Goal: Task Accomplishment & Management: Complete application form

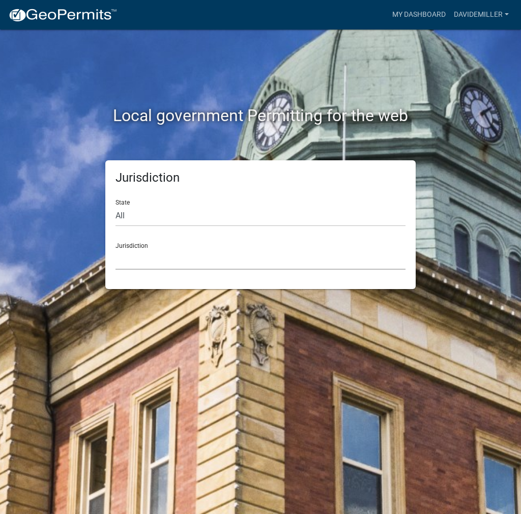
click at [157, 260] on select "[GEOGRAPHIC_DATA], [US_STATE] City of [GEOGRAPHIC_DATA], [US_STATE] [GEOGRAPHIC…" at bounding box center [261, 259] width 290 height 21
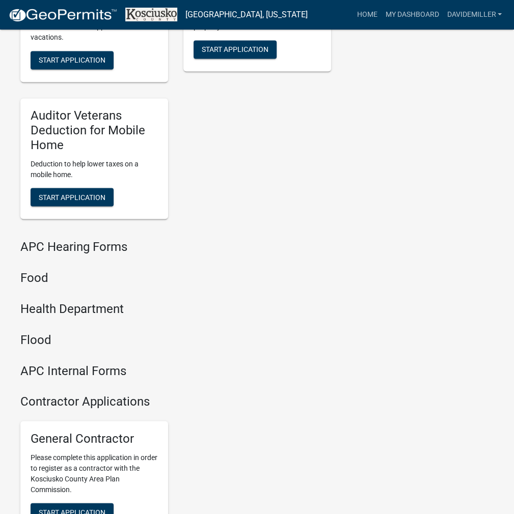
scroll to position [1238, 0]
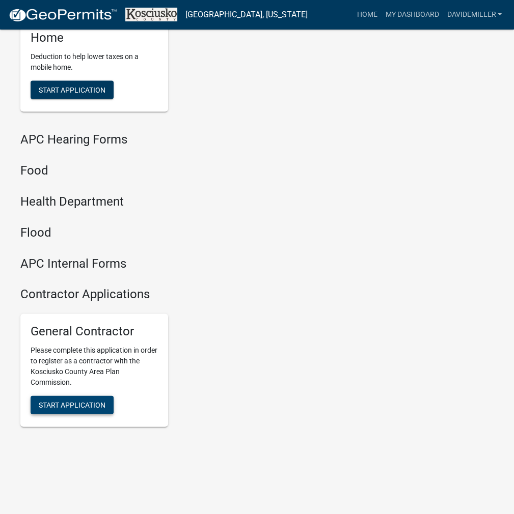
click at [68, 408] on span "Start Application" at bounding box center [72, 405] width 67 height 8
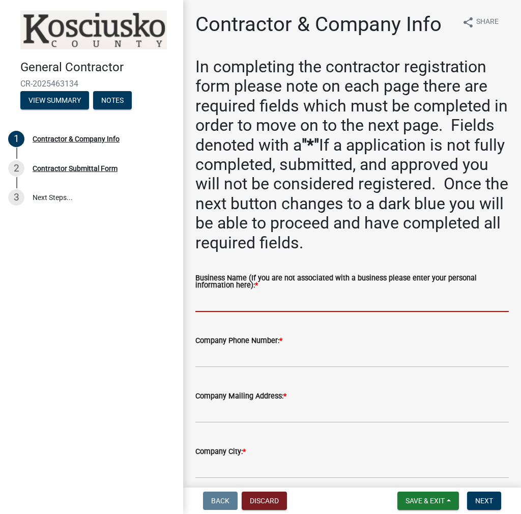
click at [223, 300] on input "Business Name (If you are not associated with a business please enter your pers…" at bounding box center [353, 301] width 314 height 21
paste input "DAVIDEMILLER"
click at [221, 299] on input "DAVIDEMILLER" at bounding box center [353, 301] width 314 height 21
click at [218, 301] on input "[PERSON_NAME]" at bounding box center [353, 301] width 314 height 21
type input "[PERSON_NAME]"
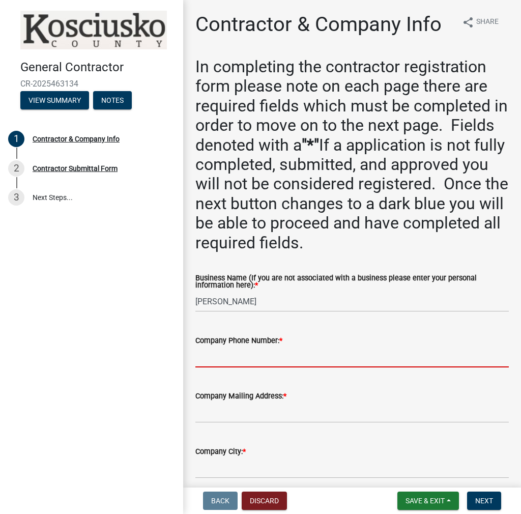
click at [216, 357] on input "Company Phone Number: *" at bounding box center [353, 357] width 314 height 21
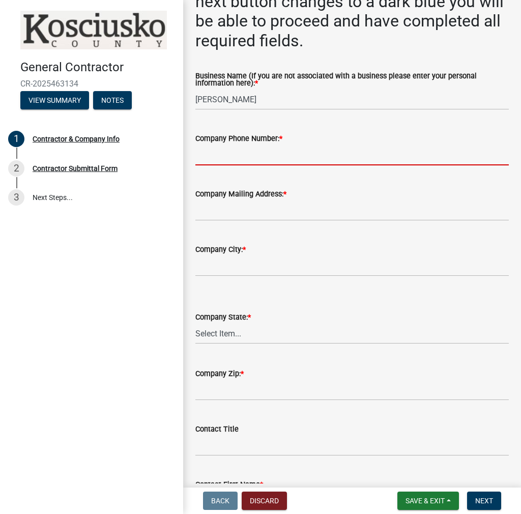
scroll to position [204, 0]
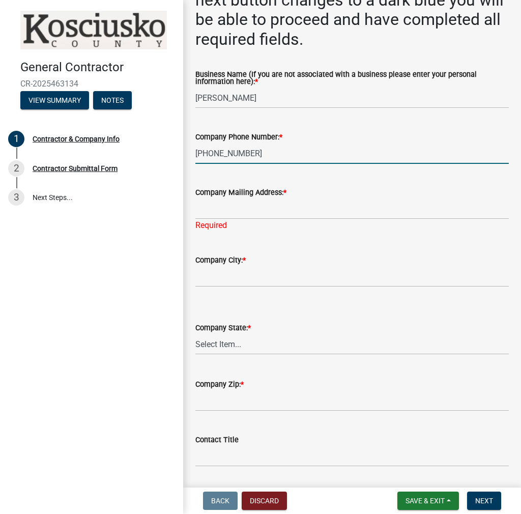
click at [284, 158] on input "[PHONE_NUMBER]" at bounding box center [353, 153] width 314 height 21
type input "[PHONE_NUMBER] EXT 2"
click at [210, 211] on input "Company Mailing Address: *" at bounding box center [353, 209] width 314 height 21
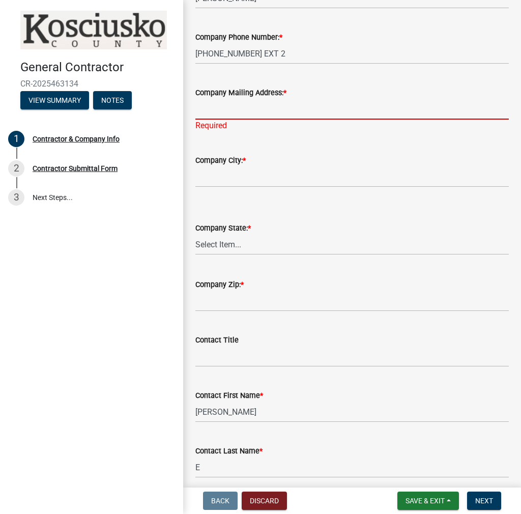
scroll to position [306, 0]
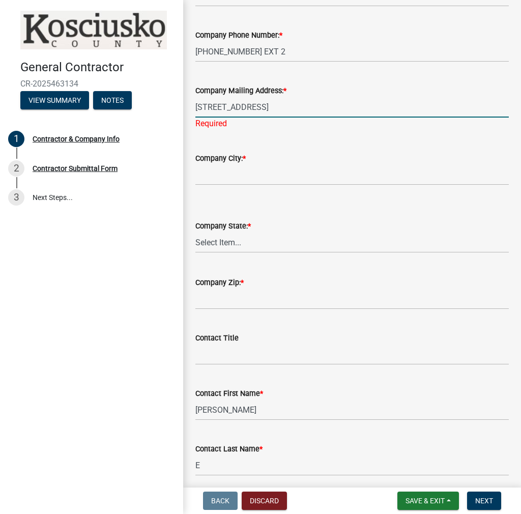
type input "[STREET_ADDRESS]"
click at [232, 174] on wm-data-entity-input "Company City: *" at bounding box center [353, 166] width 314 height 56
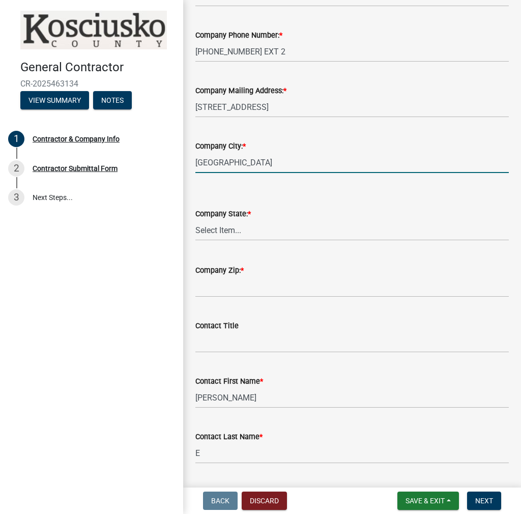
type input "[GEOGRAPHIC_DATA]"
select select "IN"
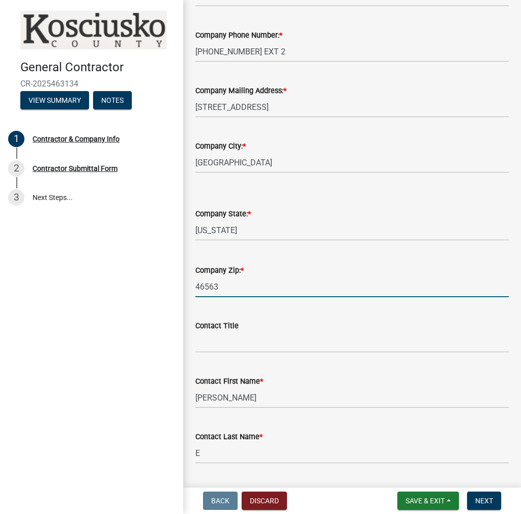
type input "46563"
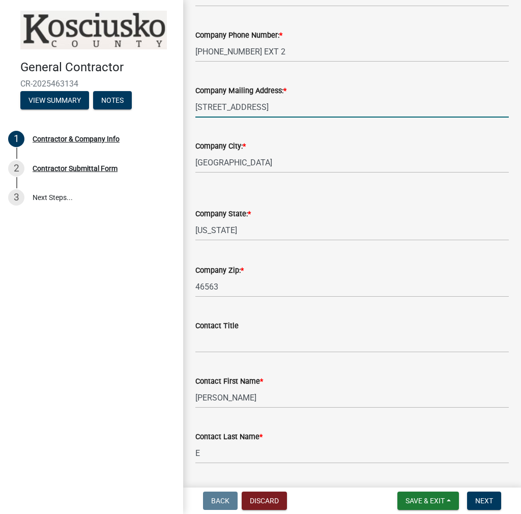
drag, startPoint x: 267, startPoint y: 106, endPoint x: 163, endPoint y: 105, distance: 103.9
click at [163, 105] on div "General Contractor CR-2025463134 View Summary Notes 1 Contractor & Company Info…" at bounding box center [260, 257] width 521 height 514
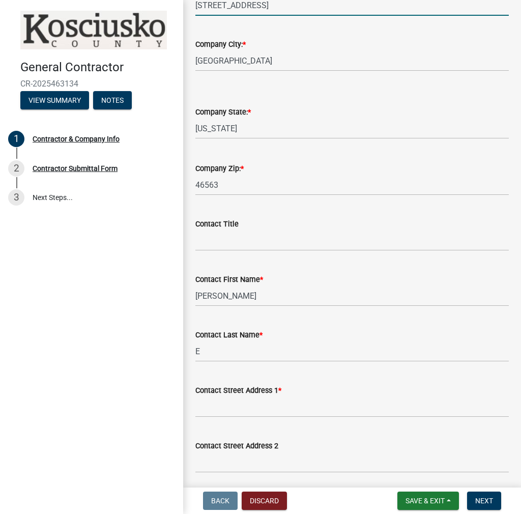
scroll to position [831, 0]
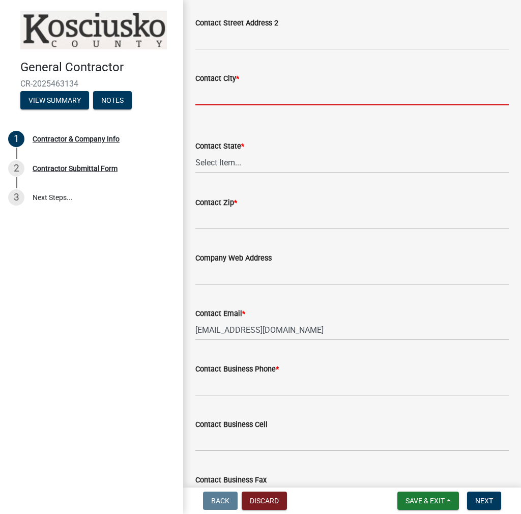
click at [241, 95] on input "Contact City *" at bounding box center [353, 95] width 314 height 21
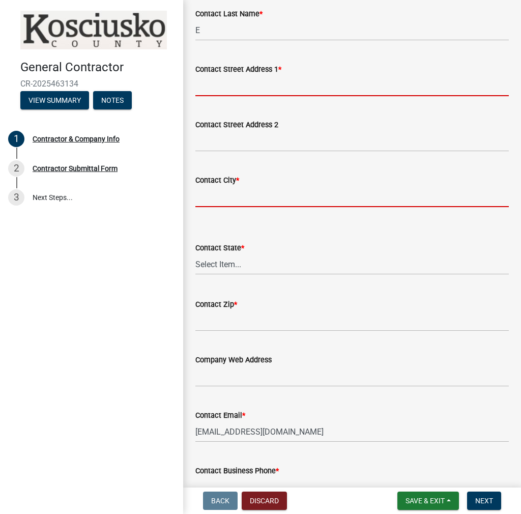
click at [246, 78] on input "Contact Street Address 1 *" at bounding box center [353, 85] width 314 height 21
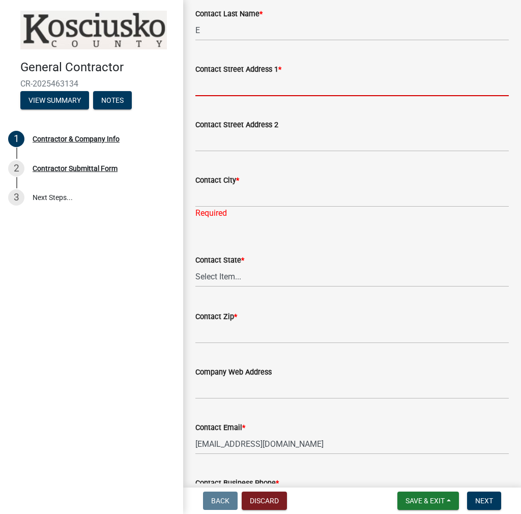
paste input "[STREET_ADDRESS]"
type input "[STREET_ADDRESS]"
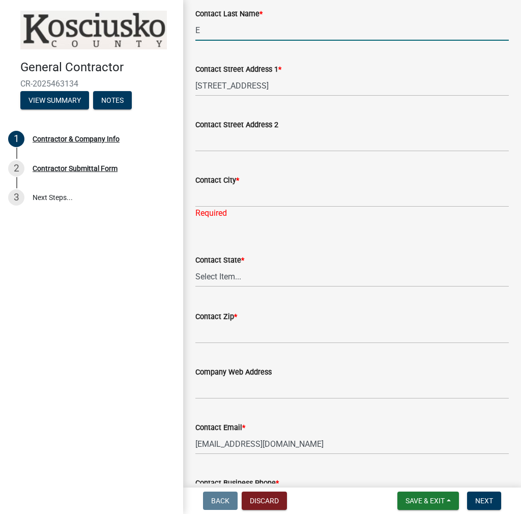
drag, startPoint x: 218, startPoint y: 26, endPoint x: 165, endPoint y: 31, distance: 53.2
click at [165, 31] on div "General Contractor CR-2025463134 View Summary Notes 1 Contractor & Company Info…" at bounding box center [260, 257] width 521 height 514
type input "[PERSON_NAME]"
click at [220, 200] on input "Contact City *" at bounding box center [353, 196] width 314 height 21
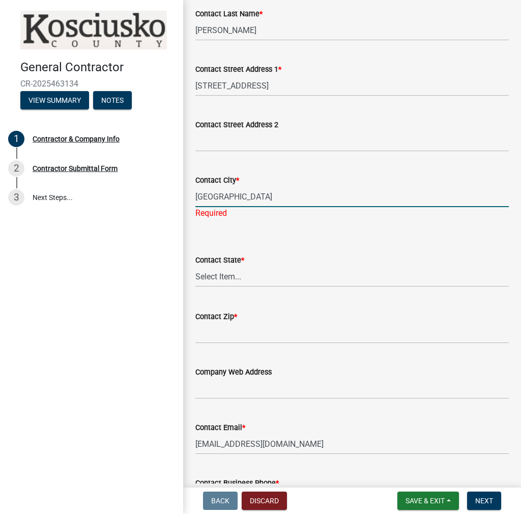
type input "[GEOGRAPHIC_DATA]"
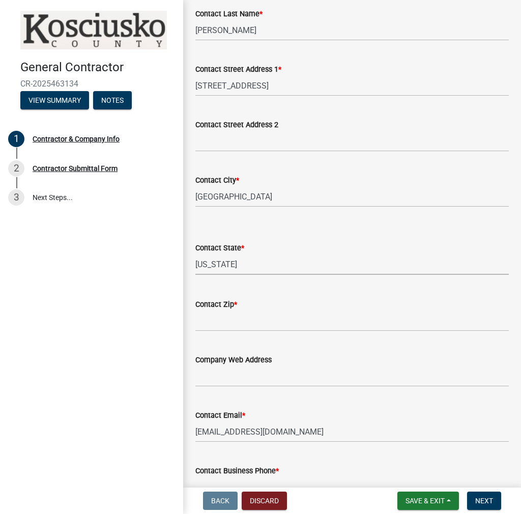
click at [226, 268] on select "Select Item... [US_STATE] [US_STATE] [US_STATE] [US_STATE] [US_STATE] [US_STATE…" at bounding box center [353, 264] width 314 height 21
select select "IN"
click at [196, 254] on select "Select Item... [US_STATE] [US_STATE] [US_STATE] [US_STATE] [US_STATE] [US_STATE…" at bounding box center [353, 264] width 314 height 21
click at [214, 328] on input "Contact Zip *" at bounding box center [353, 321] width 314 height 21
type input "46563"
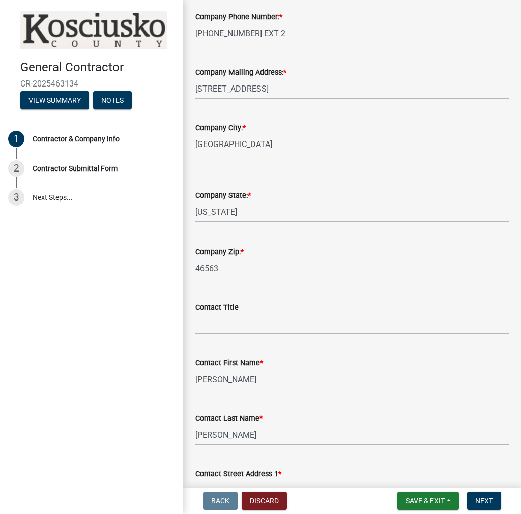
scroll to position [219, 0]
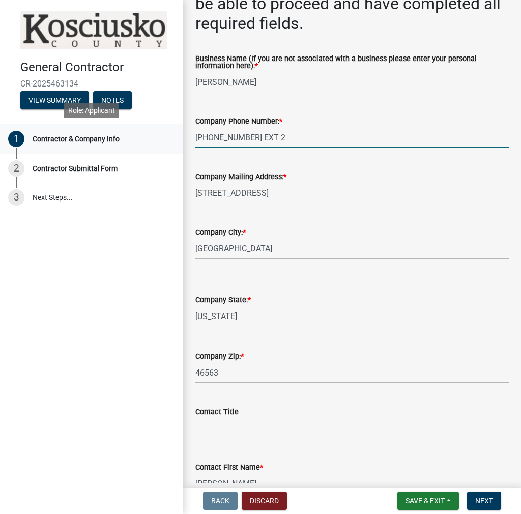
drag, startPoint x: 276, startPoint y: 139, endPoint x: 177, endPoint y: 139, distance: 99.3
click at [177, 139] on div "General Contractor CR-2025463134 View Summary Notes 1 Contractor & Company Info…" at bounding box center [260, 257] width 521 height 514
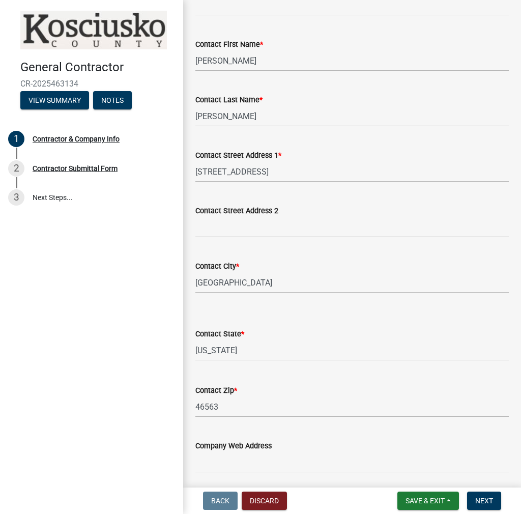
scroll to position [902, 0]
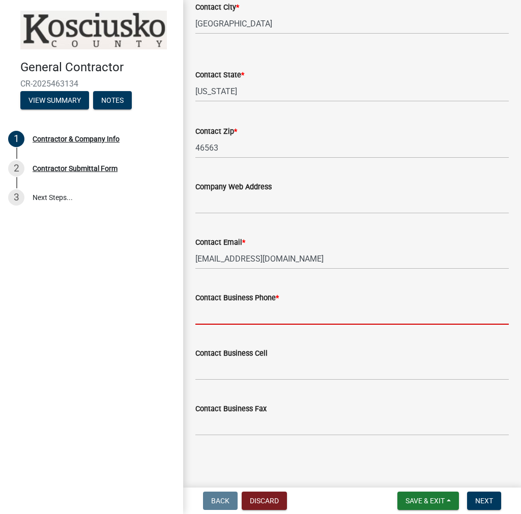
click at [236, 312] on input "Contact Business Phone *" at bounding box center [353, 314] width 314 height 21
paste input "[PHONE_NUMBER] EXT 2"
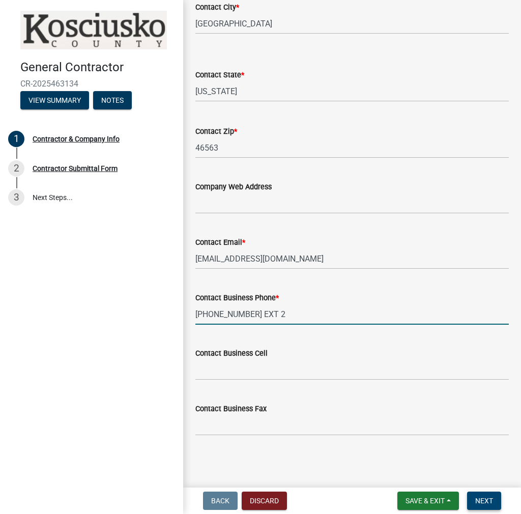
type input "[PHONE_NUMBER] EXT 2"
click at [489, 504] on span "Next" at bounding box center [485, 501] width 18 height 8
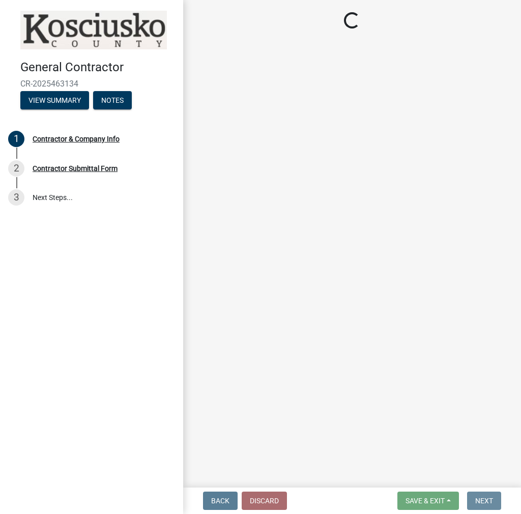
scroll to position [0, 0]
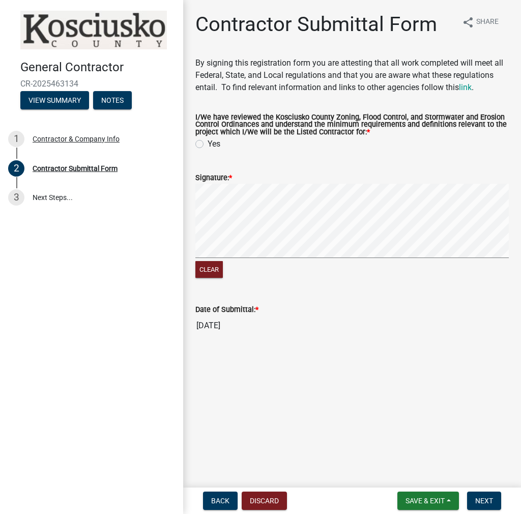
click at [208, 146] on label "Yes" at bounding box center [214, 144] width 13 height 12
click at [208, 145] on input "Yes" at bounding box center [211, 141] width 7 height 7
radio input "true"
click at [479, 493] on button "Next" at bounding box center [484, 501] width 34 height 18
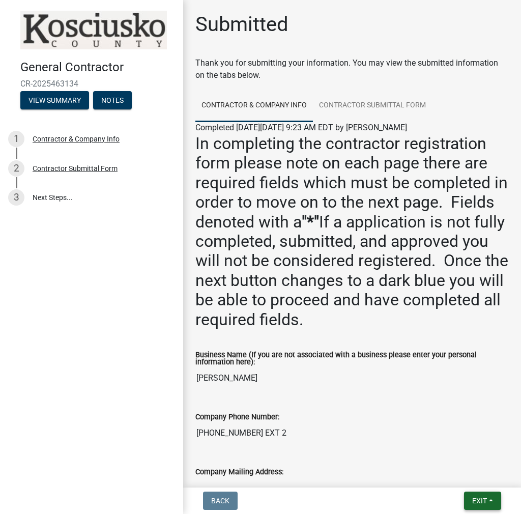
click at [484, 501] on span "Exit" at bounding box center [480, 501] width 15 height 8
click at [467, 468] on button "Save & Exit" at bounding box center [461, 474] width 81 height 24
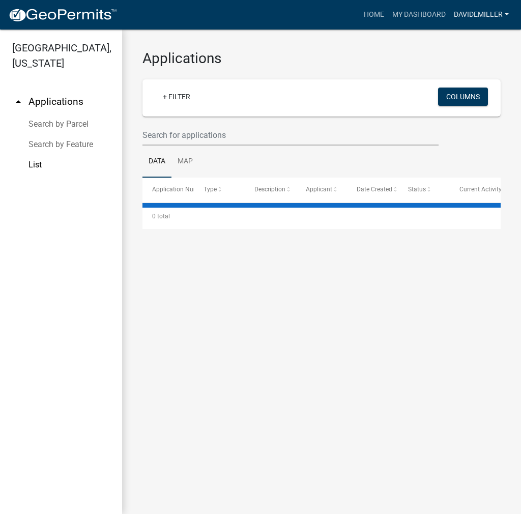
click at [479, 14] on link "DAVIDEMILLER" at bounding box center [481, 14] width 63 height 19
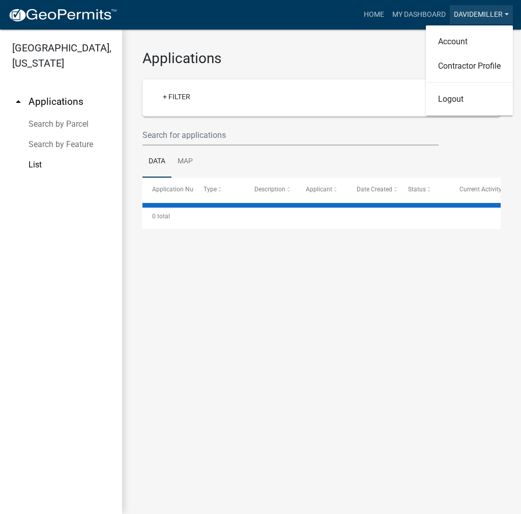
select select "3: 100"
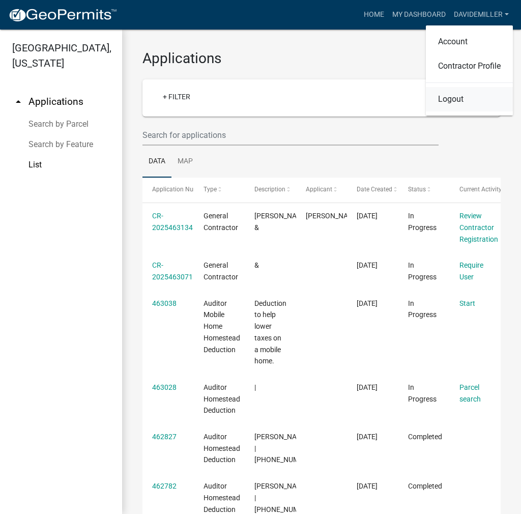
click at [452, 100] on link "Logout" at bounding box center [469, 99] width 87 height 24
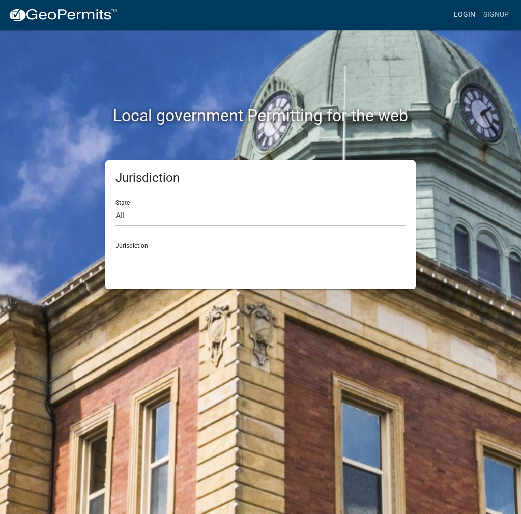
click at [465, 10] on link "Login" at bounding box center [465, 14] width 30 height 19
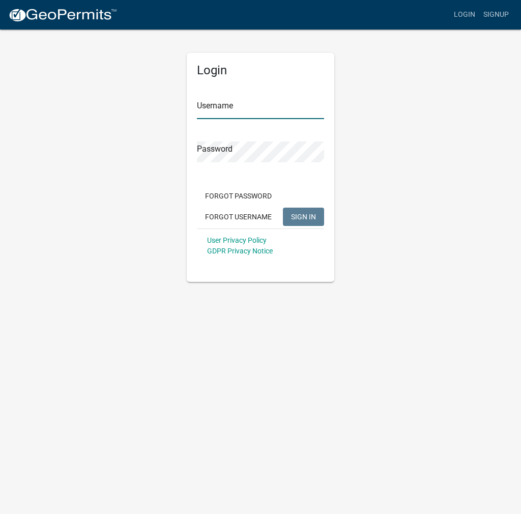
click at [220, 106] on input "Username" at bounding box center [260, 108] width 127 height 21
type input "kosplanning"
click at [283, 208] on button "SIGN IN" at bounding box center [303, 217] width 41 height 18
